Goal: Transaction & Acquisition: Purchase product/service

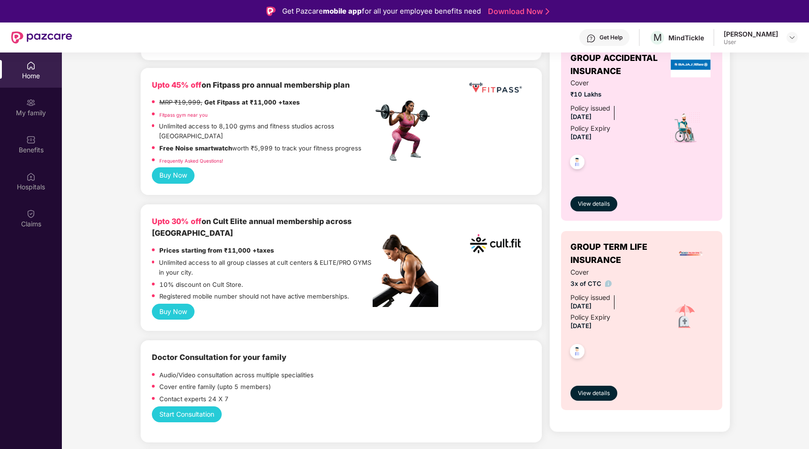
scroll to position [360, 0]
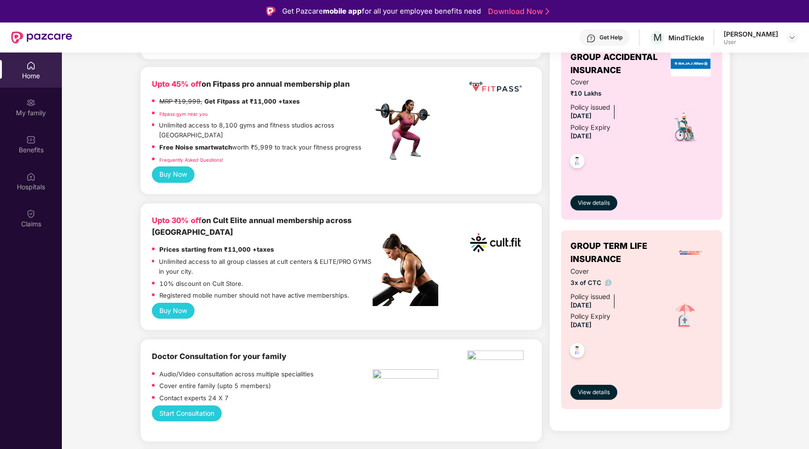
click at [170, 303] on button "Buy Now" at bounding box center [173, 311] width 43 height 16
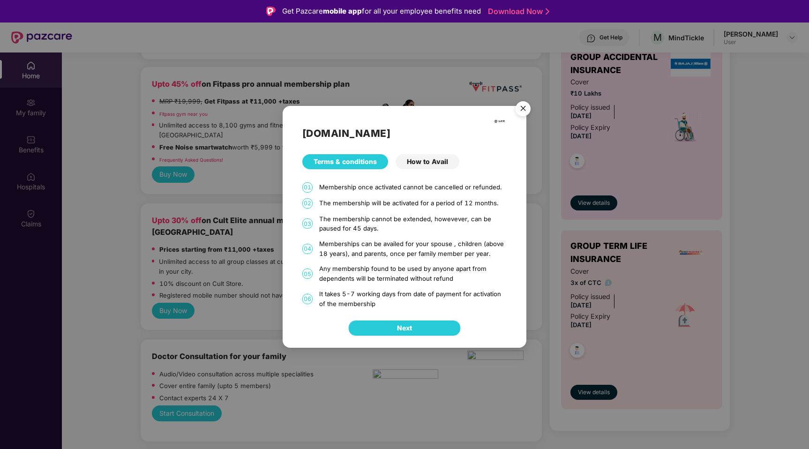
click at [382, 325] on button "Next" at bounding box center [404, 328] width 113 height 16
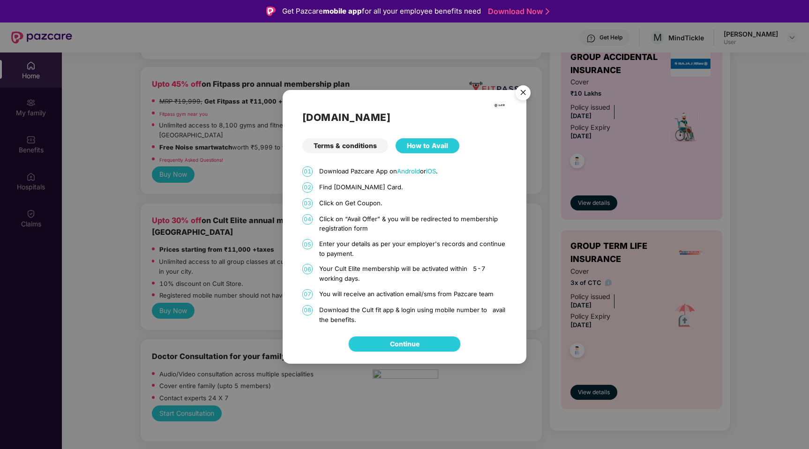
click at [390, 341] on link "Continue" at bounding box center [405, 344] width 30 height 10
click at [524, 90] on img "Close" at bounding box center [523, 94] width 26 height 26
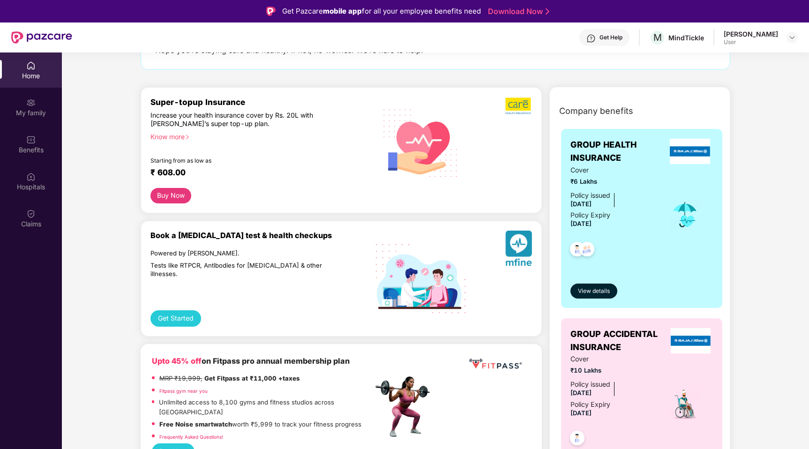
scroll to position [0, 0]
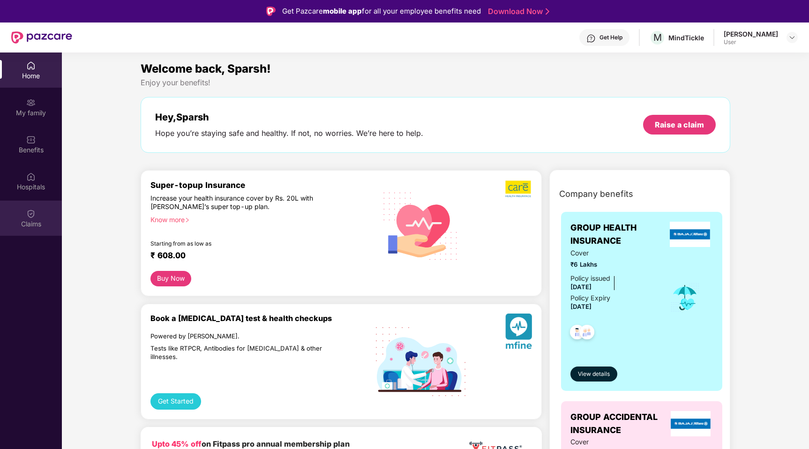
click at [26, 210] on img at bounding box center [30, 213] width 9 height 9
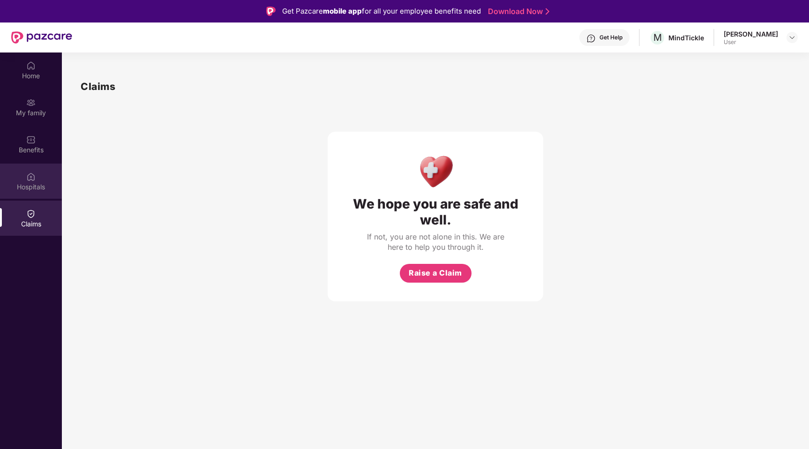
click at [35, 181] on img at bounding box center [30, 176] width 9 height 9
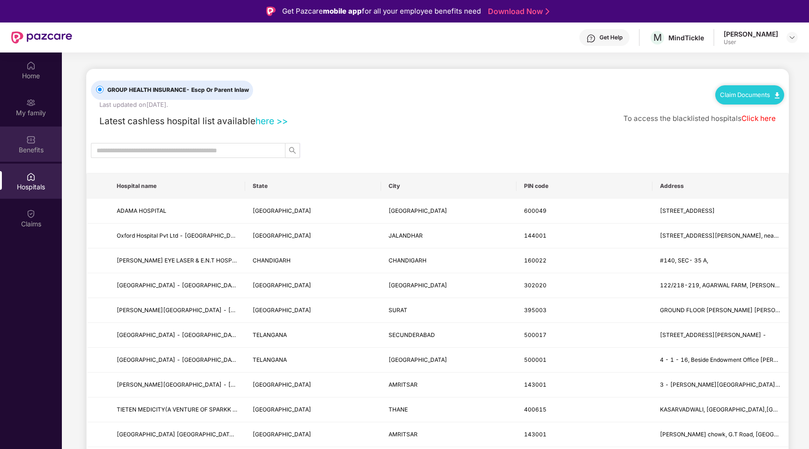
click at [34, 146] on div "Benefits" at bounding box center [31, 149] width 62 height 9
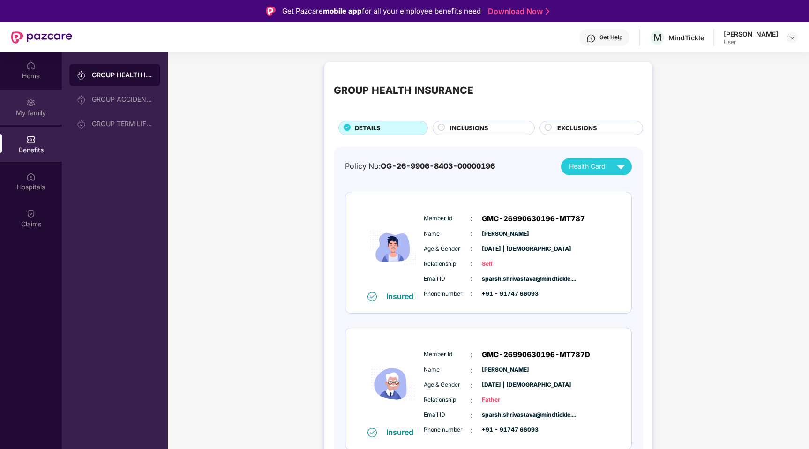
click at [33, 111] on div "My family" at bounding box center [31, 112] width 62 height 9
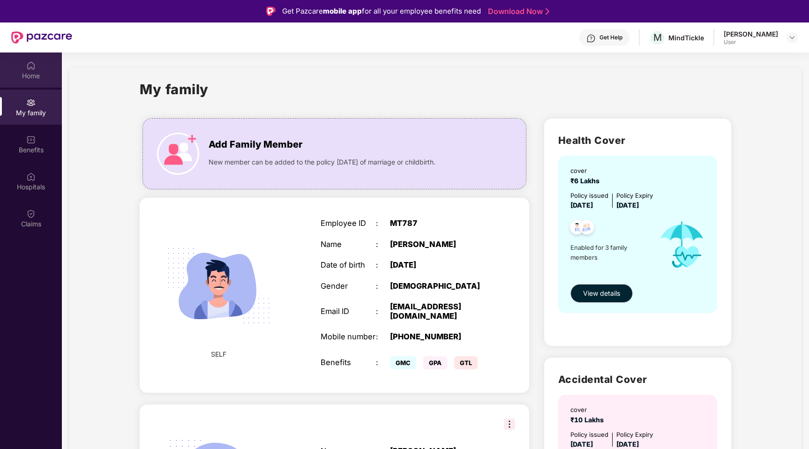
click at [28, 75] on div "Home" at bounding box center [31, 75] width 62 height 9
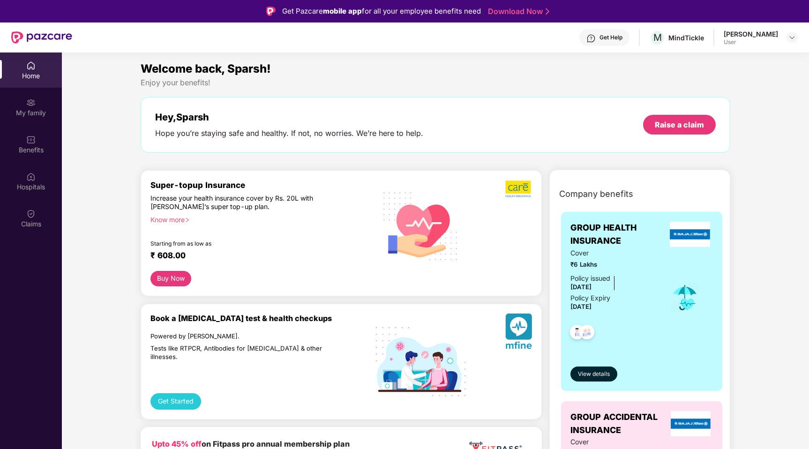
click at [592, 35] on div "Get Help" at bounding box center [605, 37] width 50 height 17
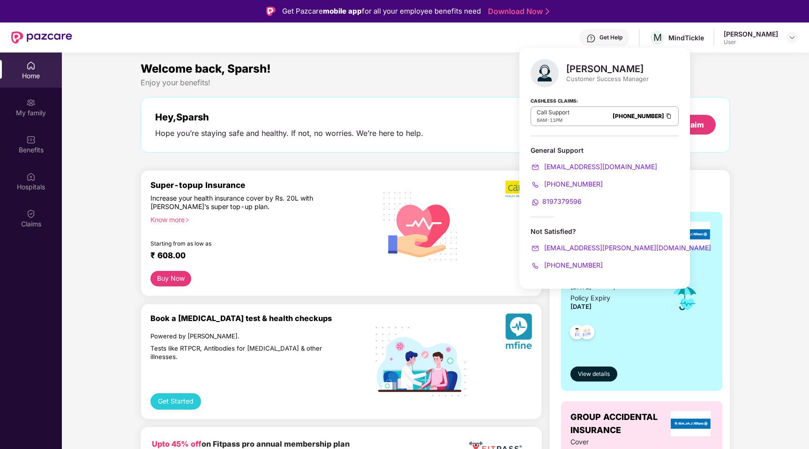
click at [484, 73] on div "Welcome back, Sparsh!" at bounding box center [436, 69] width 590 height 18
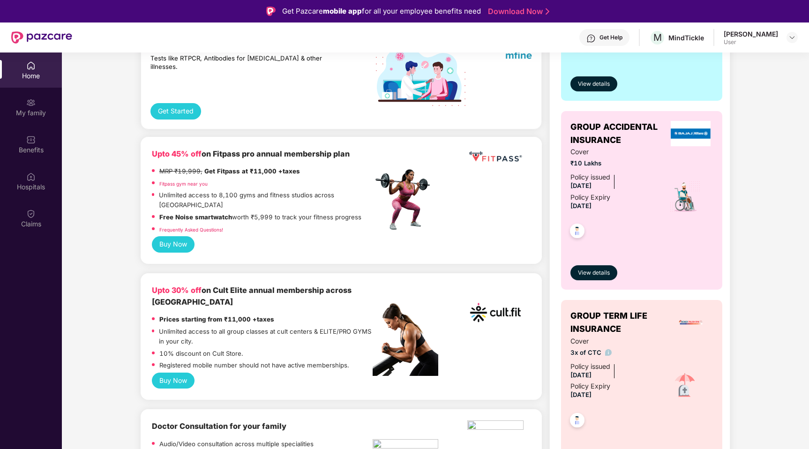
scroll to position [294, 0]
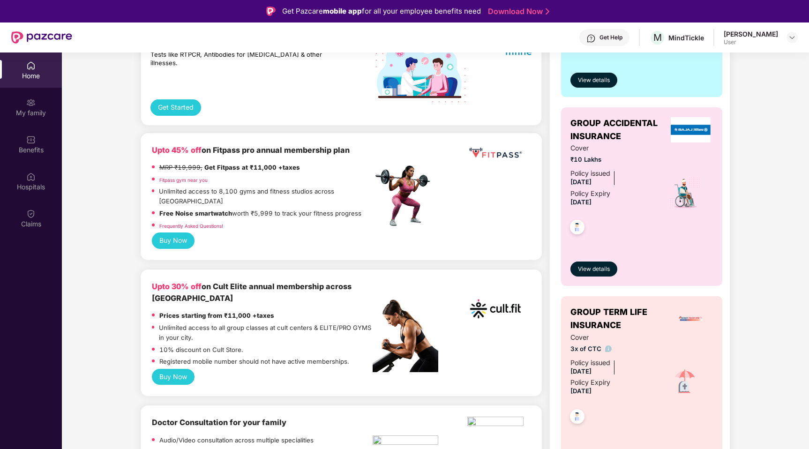
click at [173, 369] on button "Buy Now" at bounding box center [173, 377] width 43 height 16
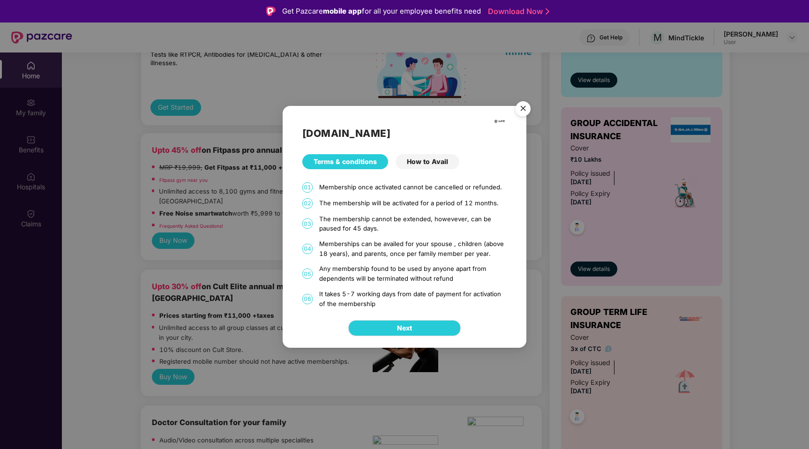
scroll to position [9, 0]
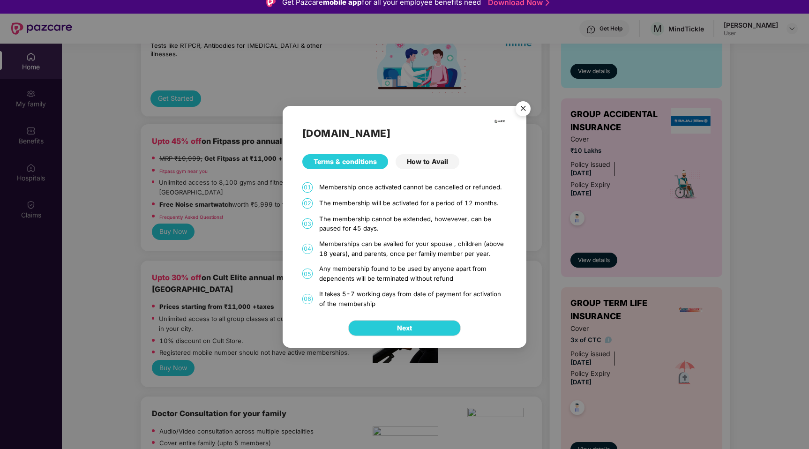
drag, startPoint x: 369, startPoint y: 302, endPoint x: 316, endPoint y: 291, distance: 54.2
click at [316, 291] on div "06 It takes 5-7 working days from date of payment for activation of the members…" at bounding box center [404, 298] width 204 height 19
click at [522, 107] on img "Close" at bounding box center [523, 110] width 26 height 26
